Goal: Navigation & Orientation: Find specific page/section

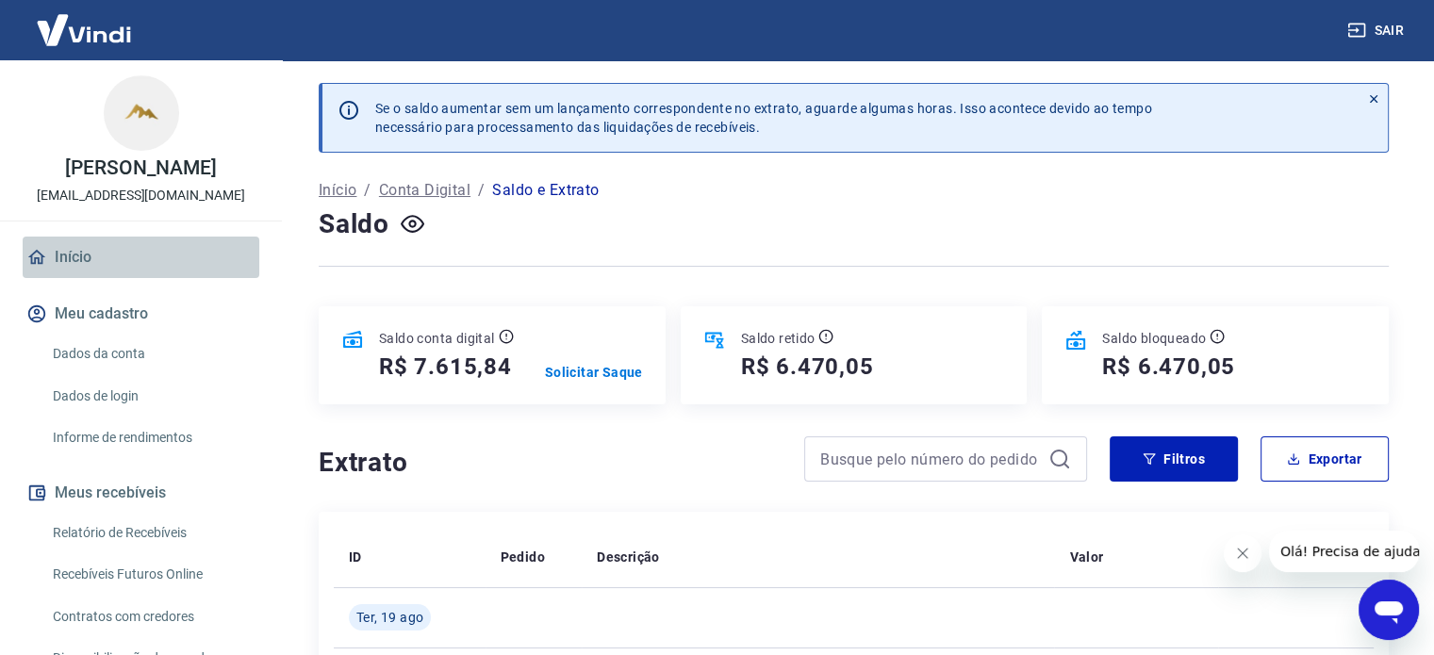
click at [144, 265] on link "Início" at bounding box center [141, 257] width 237 height 41
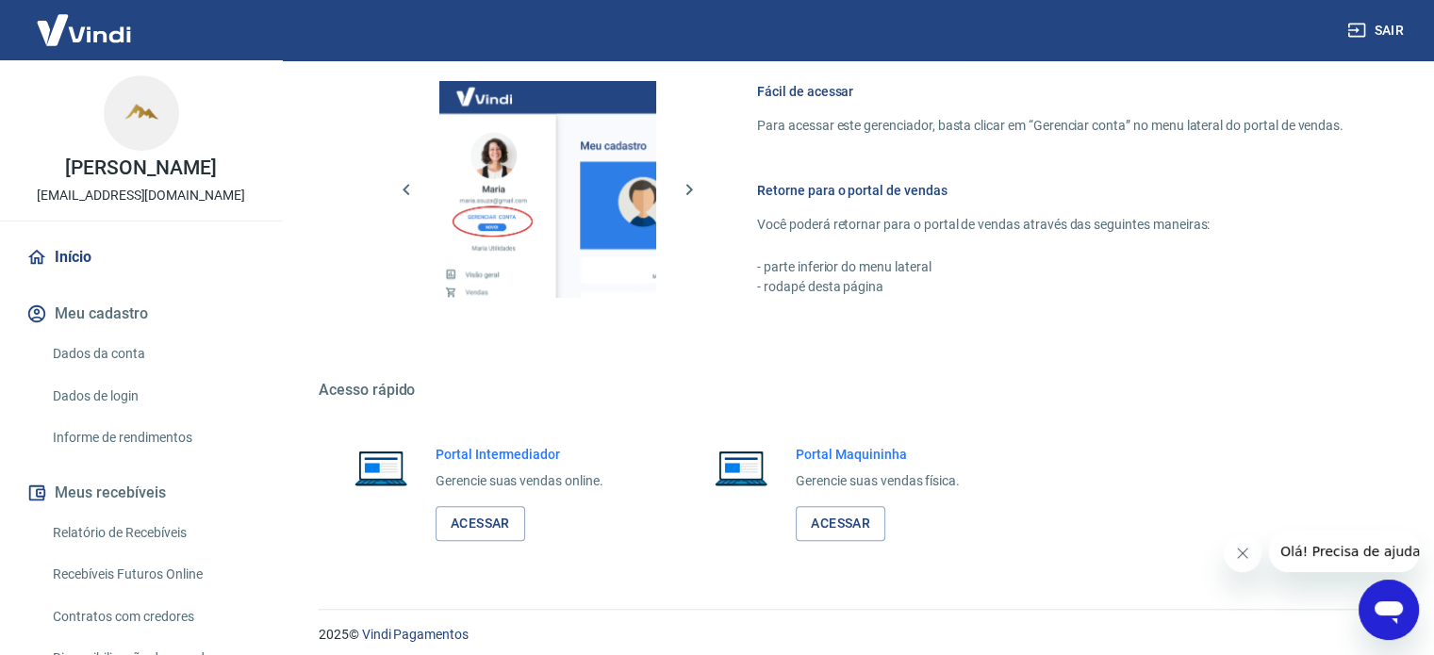
scroll to position [833, 0]
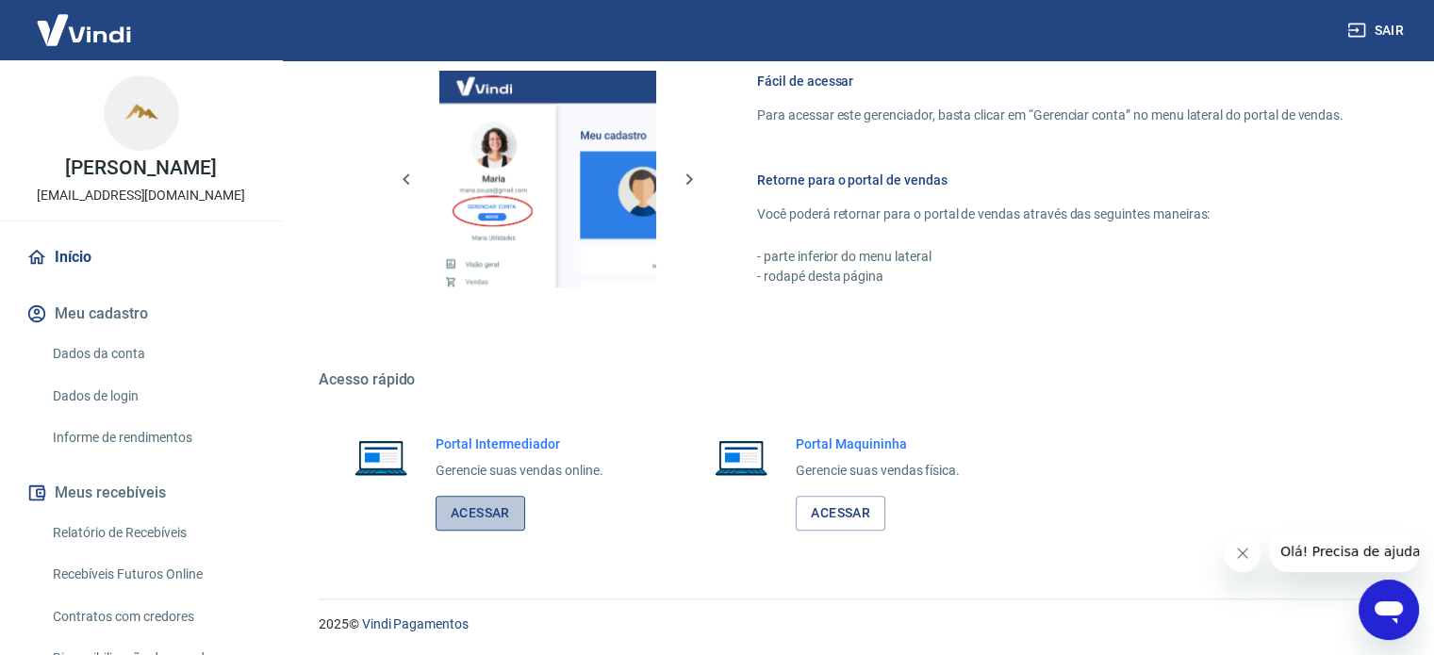
click at [483, 520] on link "Acessar" at bounding box center [481, 513] width 90 height 35
